Goal: Entertainment & Leisure: Consume media (video, audio)

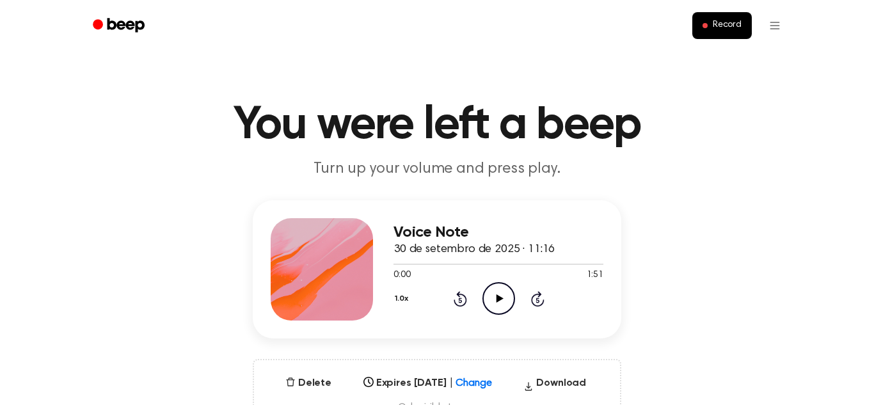
click at [498, 298] on icon at bounding box center [499, 298] width 7 height 8
click at [497, 299] on icon at bounding box center [499, 298] width 6 height 8
click at [500, 294] on icon "Play Audio" at bounding box center [498, 298] width 33 height 33
click at [498, 302] on icon "Pause Audio" at bounding box center [498, 298] width 33 height 33
